Goal: Check status

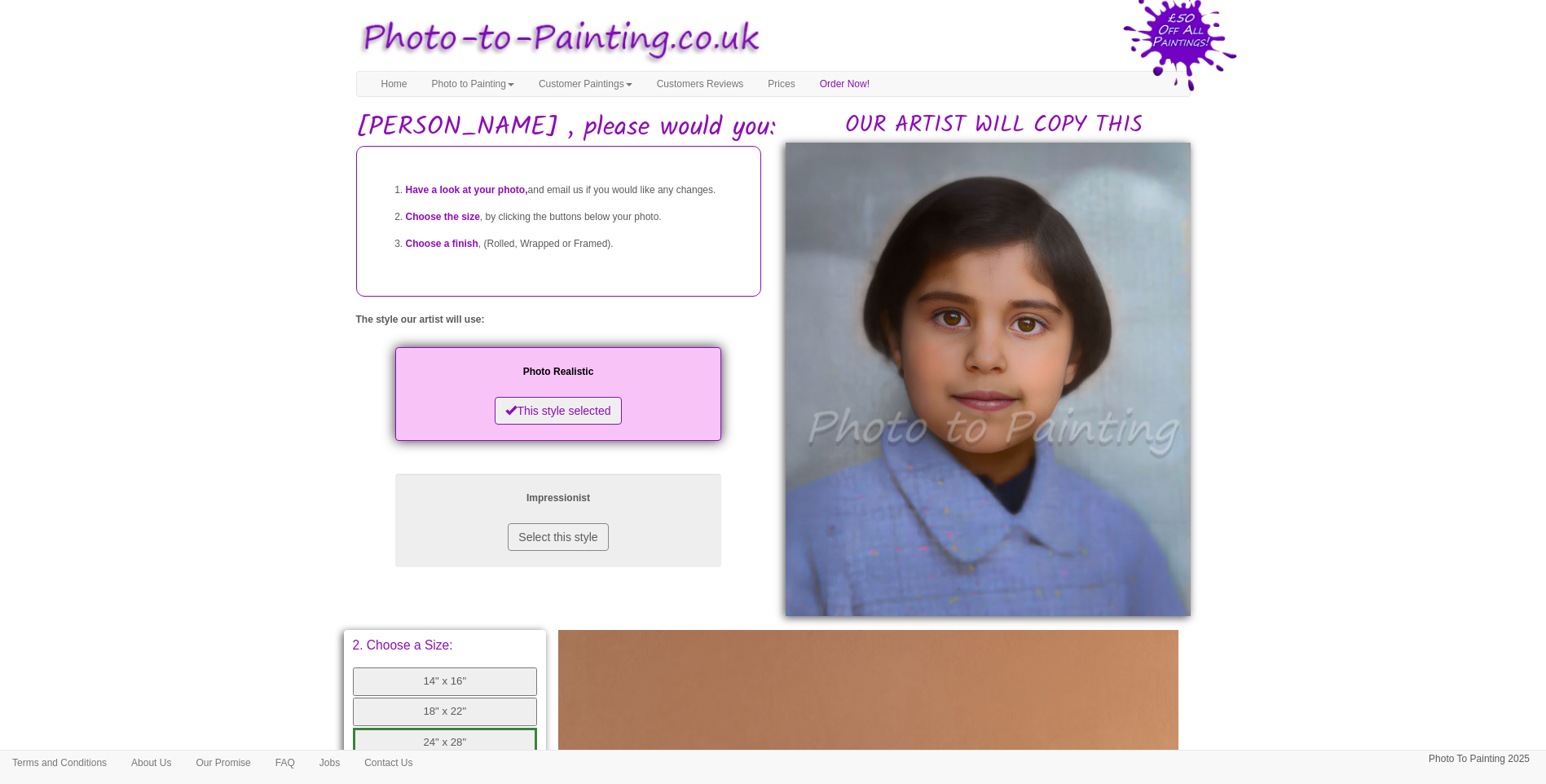
click at [1201, 536] on div "OUR ARTIST WILL COPY THIS" at bounding box center [988, 381] width 430 height 470
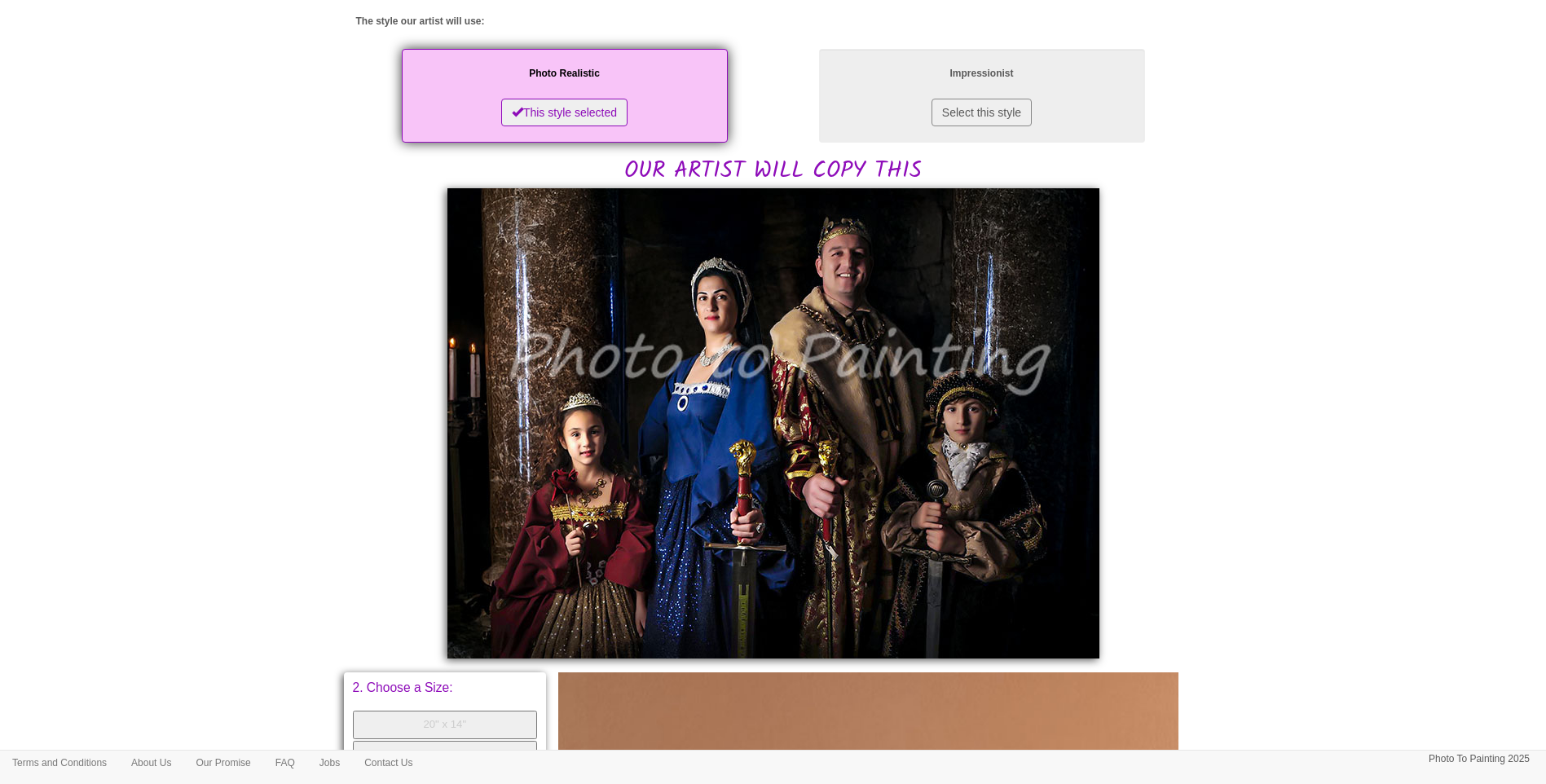
scroll to position [408, 0]
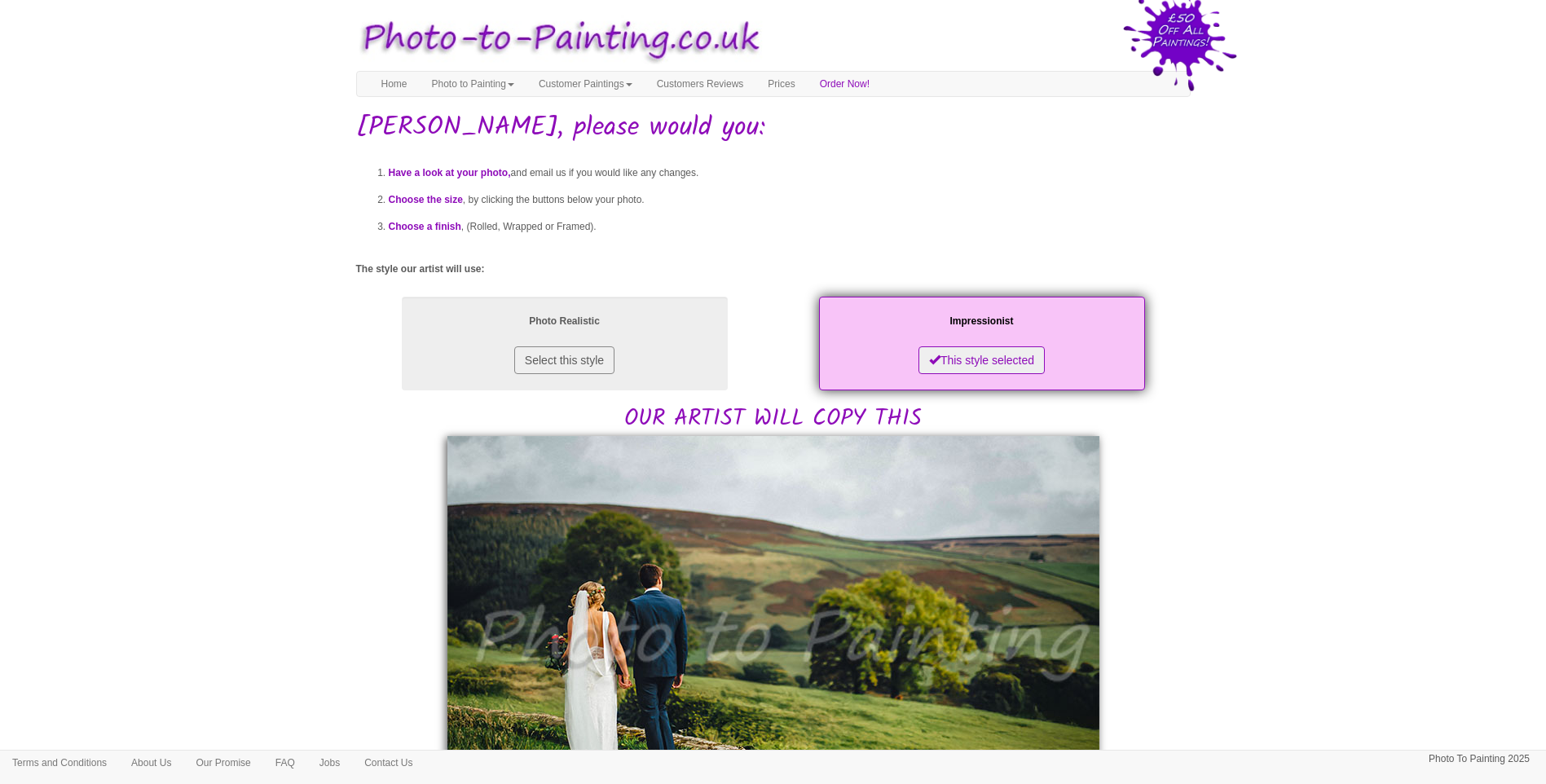
click at [1278, 422] on body "Your painting - risk free Toggle navigation Menu Home Photo to Painting Photo t…" at bounding box center [773, 788] width 1546 height 1560
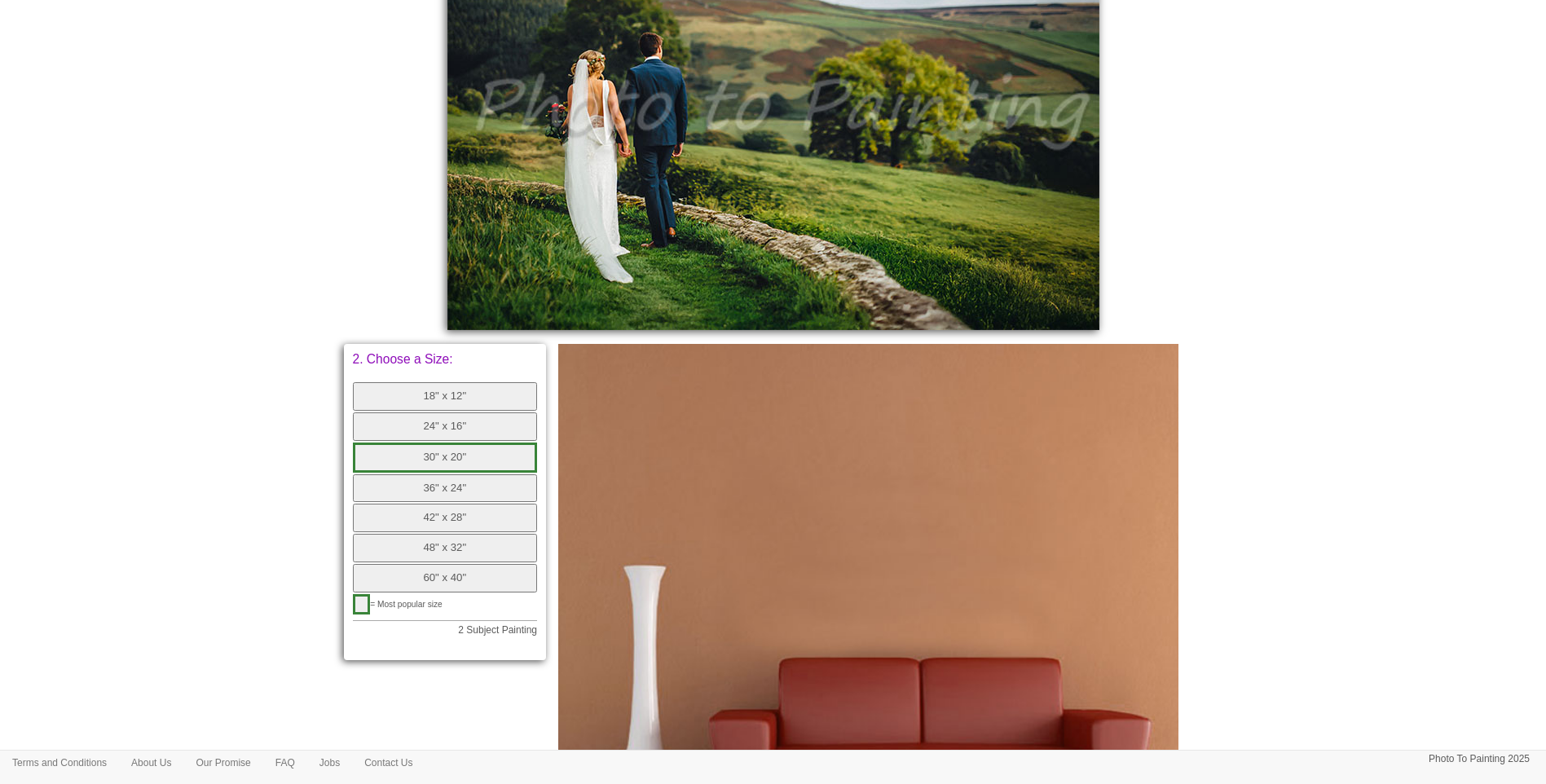
scroll to position [408, 0]
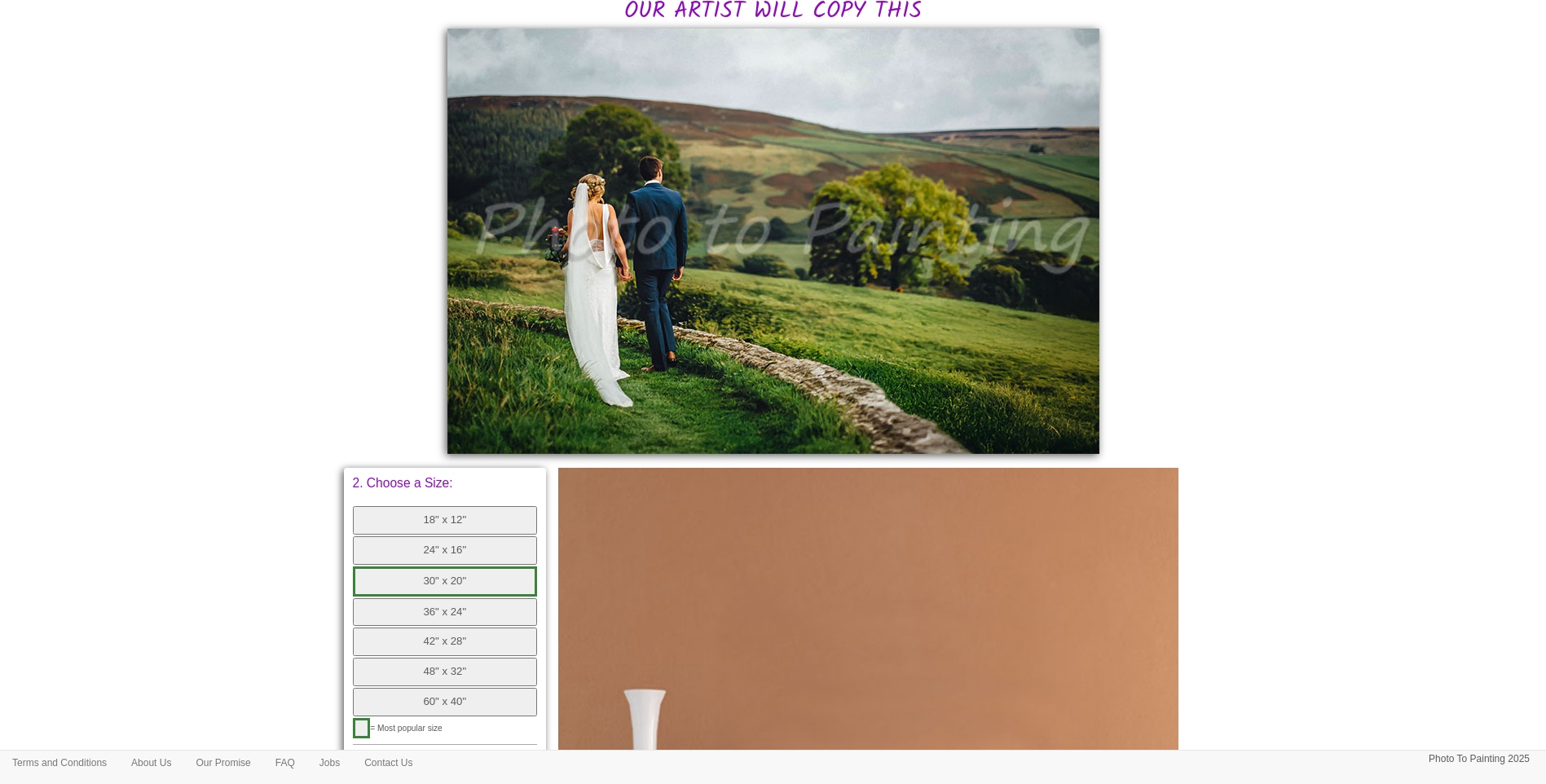
click at [1393, 451] on body "Your painting - risk free Toggle navigation Menu Home Photo to Painting Photo t…" at bounding box center [773, 381] width 1546 height 1560
